Goal: Use online tool/utility

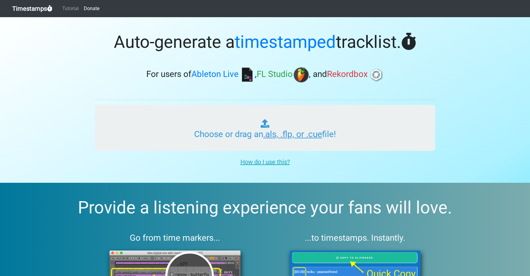
type input "C:\fakepath\OOO #68 (WORLDWIDE).als"
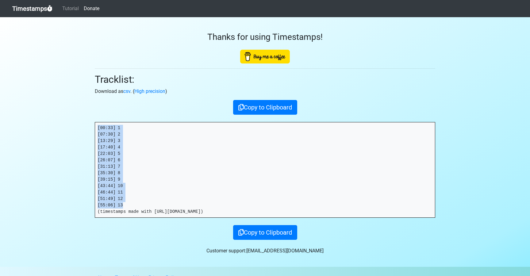
drag, startPoint x: 125, startPoint y: 205, endPoint x: 99, endPoint y: 121, distance: 88.1
click at [99, 121] on div "Thanks for using Timestamps! Tracklist: Download as csv . ( High precision ) Co…" at bounding box center [265, 128] width 350 height 223
copy pre "[00:33] 1 [07:30] 2 [13:29] 3 [17:40] 4 [22:03] 5 [26:07] 6 [31:13] 7 [35:30] 8…"
